Goal: Entertainment & Leisure: Consume media (video, audio)

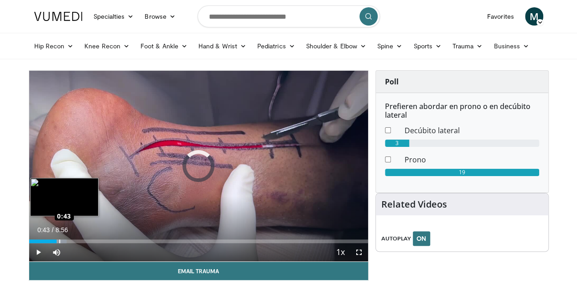
click at [36, 243] on div "Loaded : 11.08% 0:43 0:43" at bounding box center [198, 242] width 339 height 4
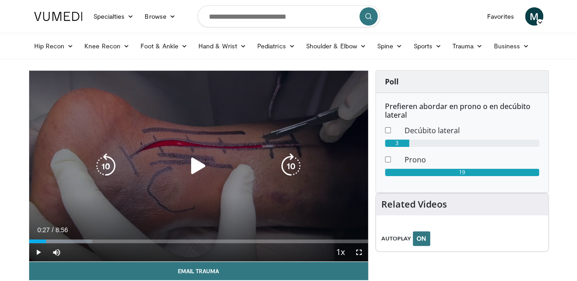
click at [29, 243] on div "Loaded : 18.65% 0:44 0:27" at bounding box center [198, 242] width 339 height 4
click at [141, 235] on div "10 seconds Tap to unmute" at bounding box center [198, 166] width 339 height 191
click at [196, 175] on icon "Video Player" at bounding box center [199, 166] width 26 height 26
click at [106, 188] on div "10 seconds Tap to unmute" at bounding box center [198, 166] width 339 height 191
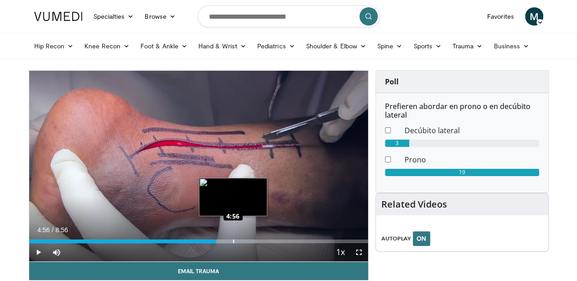
click at [210, 243] on div "Loaded : 67.13% 4:56 4:56" at bounding box center [198, 239] width 339 height 9
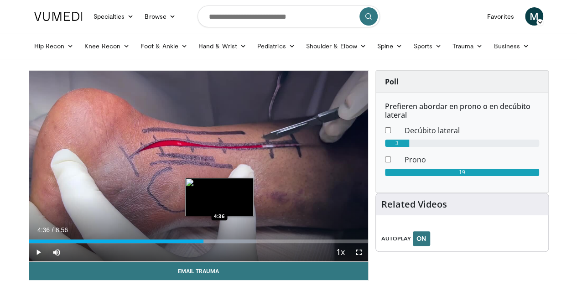
click at [196, 243] on div "4:36" at bounding box center [116, 242] width 174 height 4
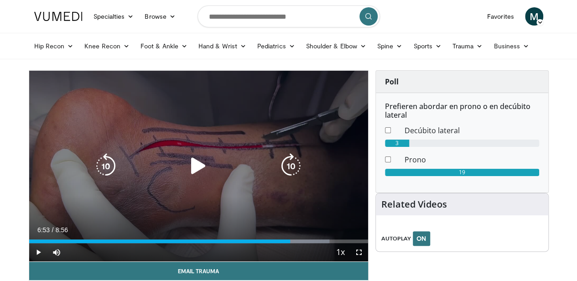
click at [250, 115] on div "10 seconds Tap to unmute" at bounding box center [198, 166] width 339 height 191
click at [169, 175] on div "Video Player" at bounding box center [199, 166] width 204 height 18
click at [193, 177] on icon "Video Player" at bounding box center [199, 166] width 26 height 26
click at [186, 172] on icon "Video Player" at bounding box center [199, 166] width 26 height 26
click at [192, 170] on icon "Video Player" at bounding box center [199, 166] width 26 height 26
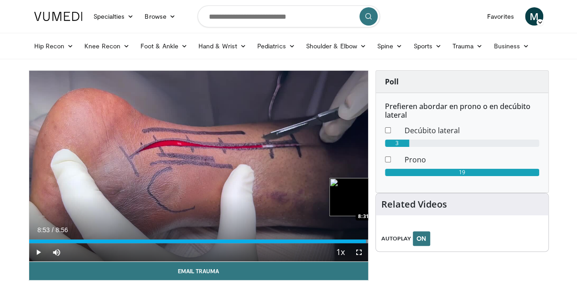
click at [358, 243] on div "Loaded : 100.00% 8:53 8:31" at bounding box center [198, 242] width 339 height 4
click at [350, 243] on div "8:31" at bounding box center [190, 242] width 323 height 4
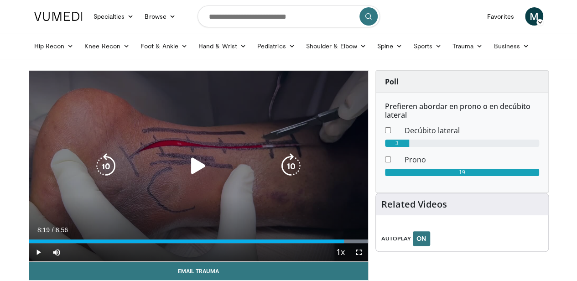
click at [97, 150] on div "20 seconds Tap to unmute" at bounding box center [198, 166] width 339 height 191
click at [114, 207] on div "20 seconds Tap to unmute" at bounding box center [198, 166] width 339 height 191
